Goal: Task Accomplishment & Management: Manage account settings

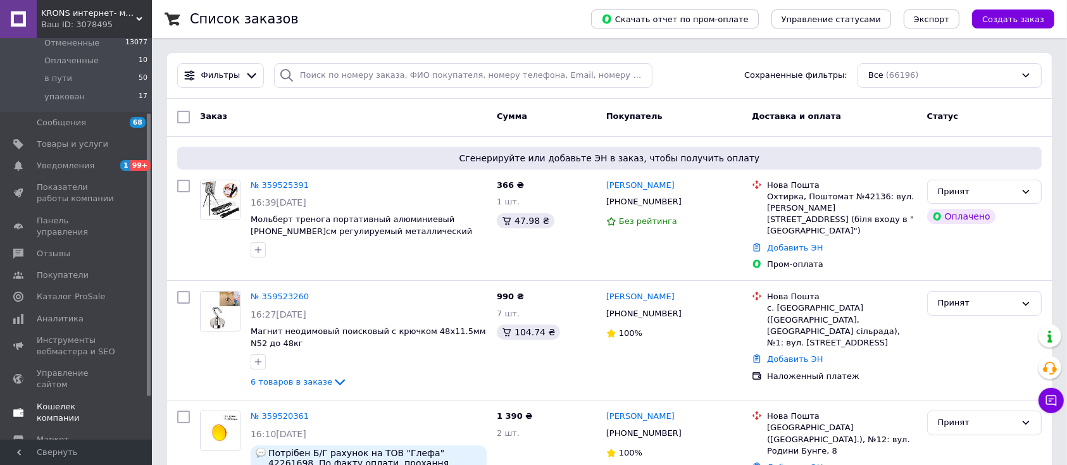
scroll to position [167, 0]
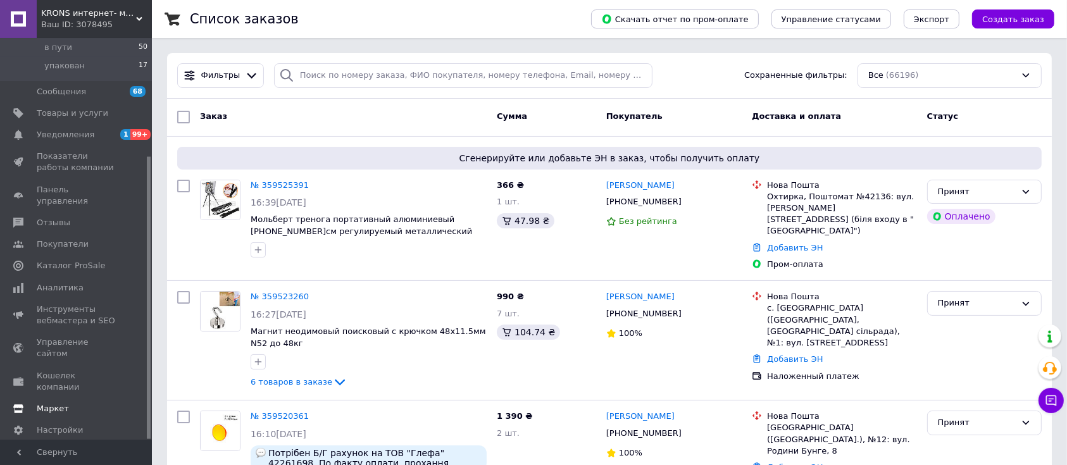
drag, startPoint x: 147, startPoint y: 226, endPoint x: 127, endPoint y: 383, distance: 157.6
click at [127, 383] on div "Заказы и сообщения Заказы 0 Новые 0 Принятые 70 Выполненные 52972 Отмененные 13…" at bounding box center [76, 239] width 152 height 402
click at [108, 424] on span "Настройки" at bounding box center [77, 429] width 80 height 11
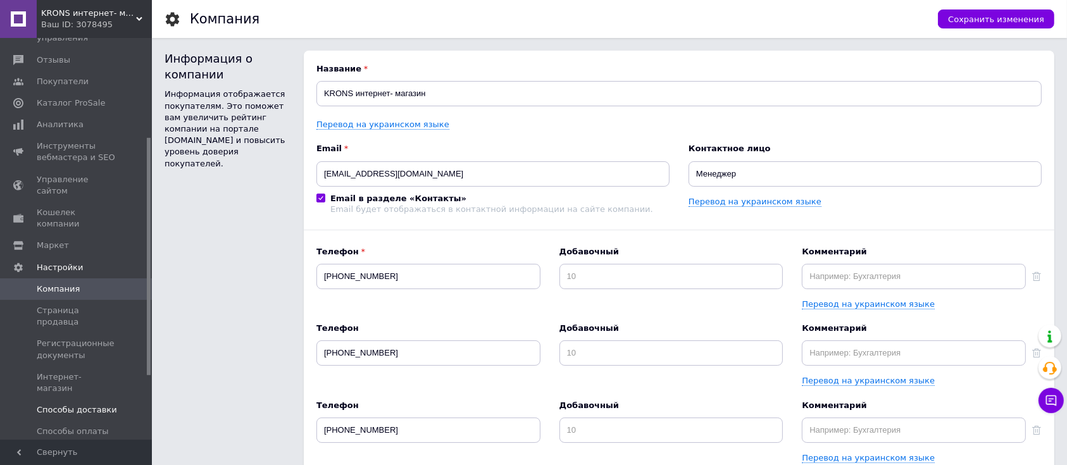
click at [113, 404] on span "Способы доставки" at bounding box center [77, 409] width 80 height 11
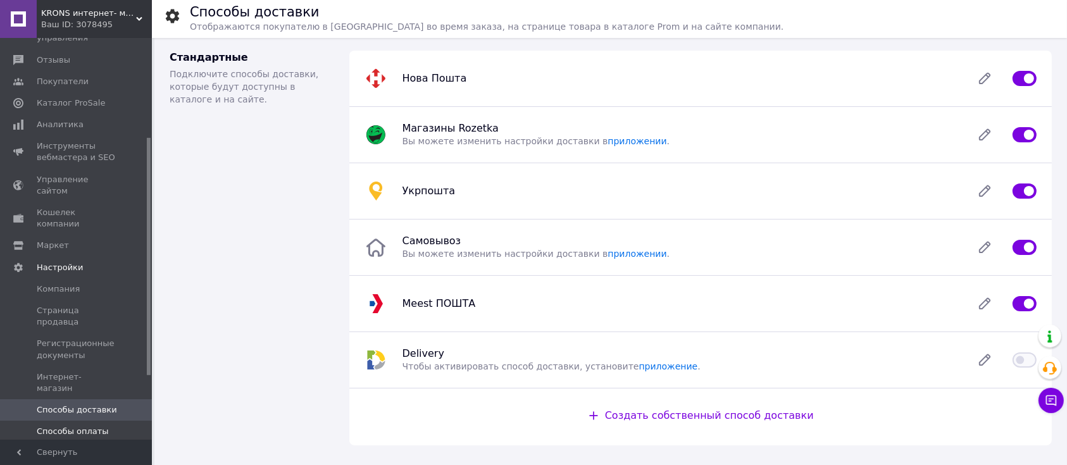
click at [104, 426] on span "Способы оплаты" at bounding box center [77, 431] width 80 height 11
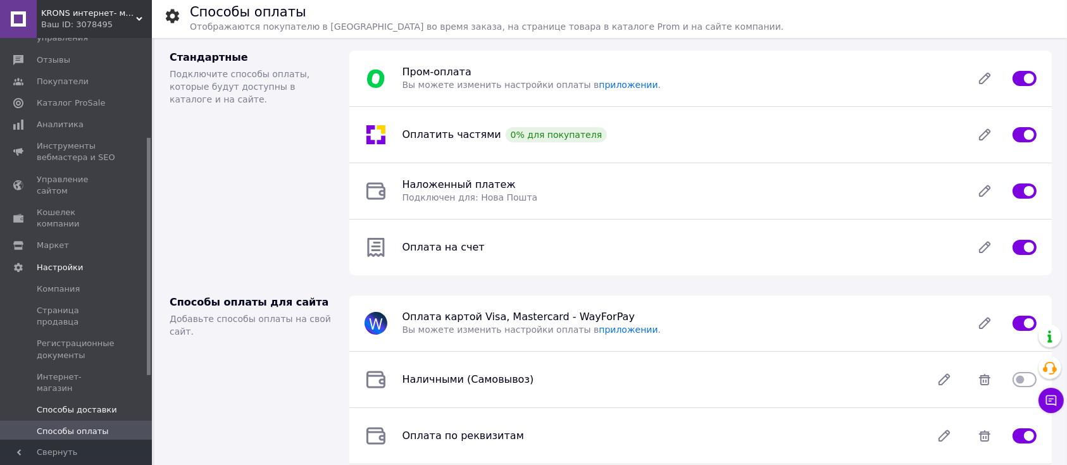
click at [106, 404] on span "Способы доставки" at bounding box center [77, 409] width 80 height 11
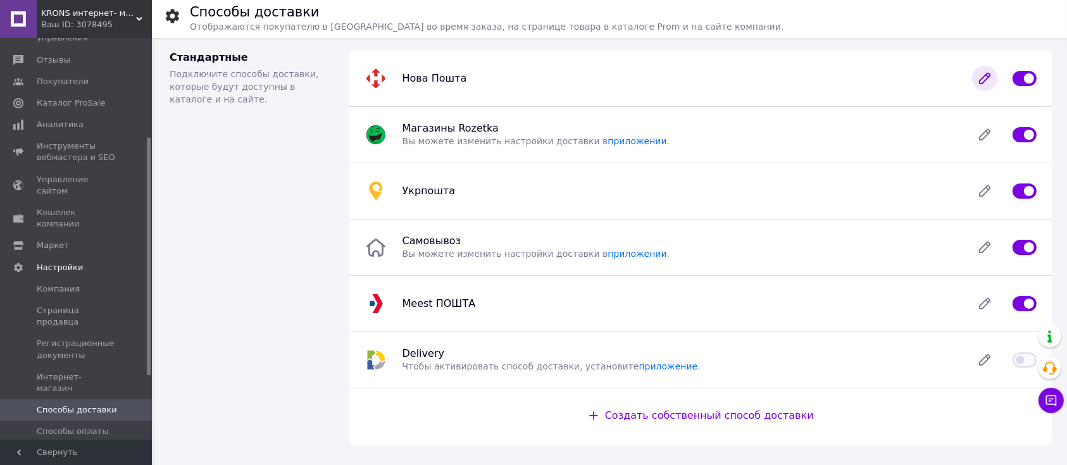
click at [987, 82] on icon at bounding box center [984, 78] width 25 height 25
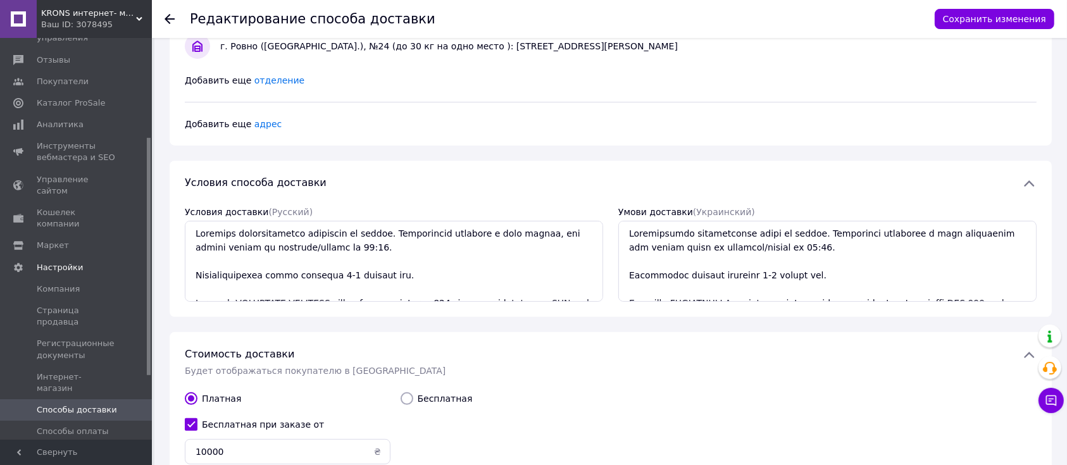
scroll to position [553, 0]
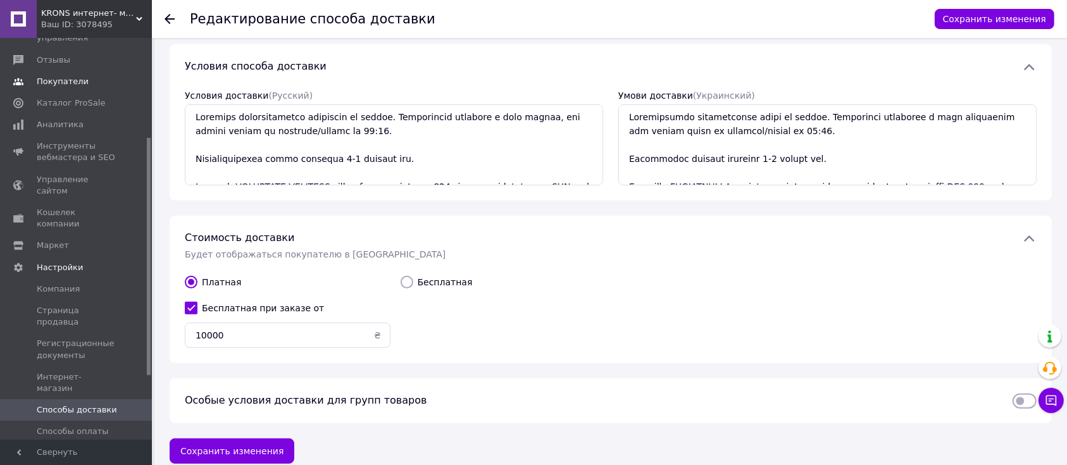
click at [81, 76] on span "Покупатели" at bounding box center [77, 81] width 80 height 11
